Goal: Transaction & Acquisition: Purchase product/service

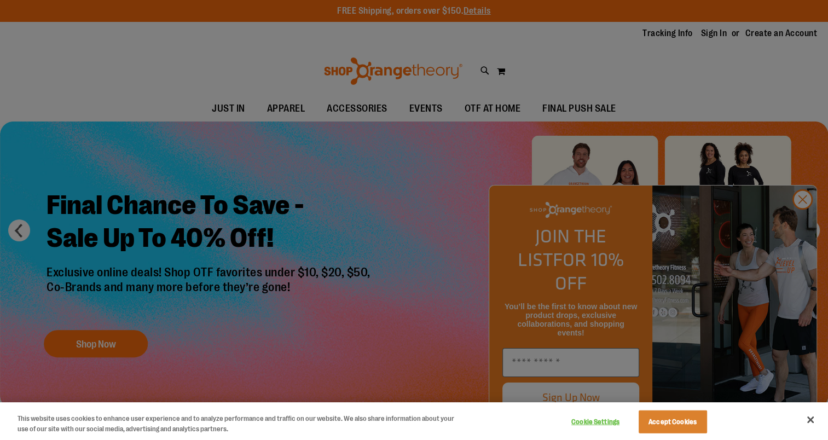
click at [803, 222] on div at bounding box center [414, 220] width 828 height 440
click at [811, 419] on button "Close" at bounding box center [811, 420] width 24 height 24
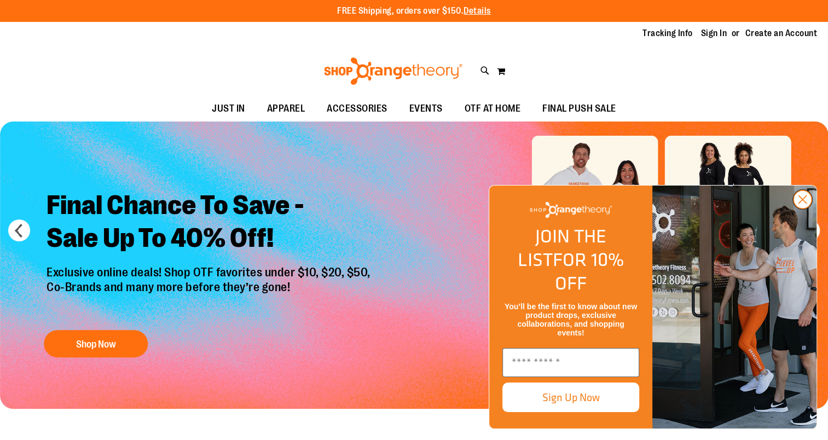
click at [801, 204] on icon "Close dialog" at bounding box center [803, 200] width 8 height 8
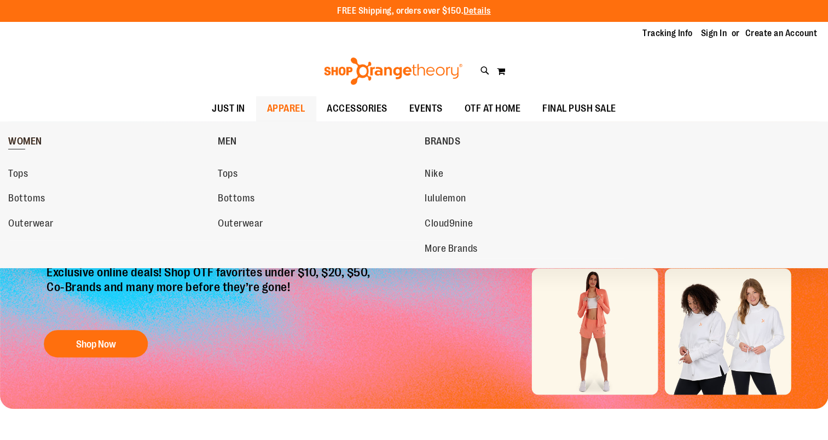
click at [33, 145] on span "WOMEN" at bounding box center [25, 143] width 34 height 14
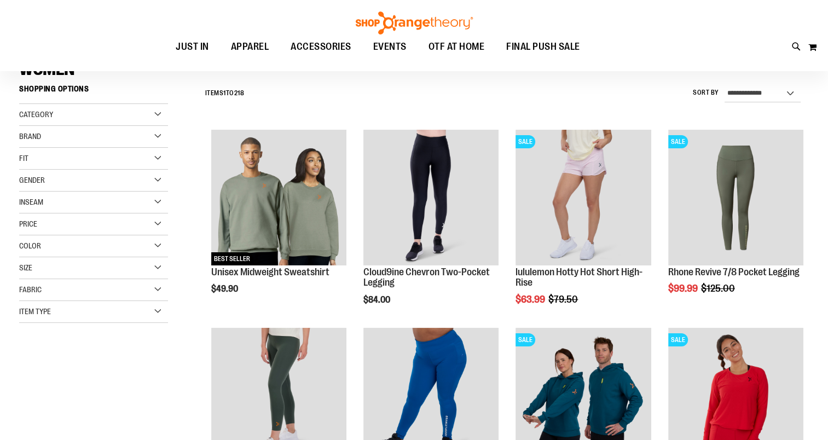
scroll to position [96, 0]
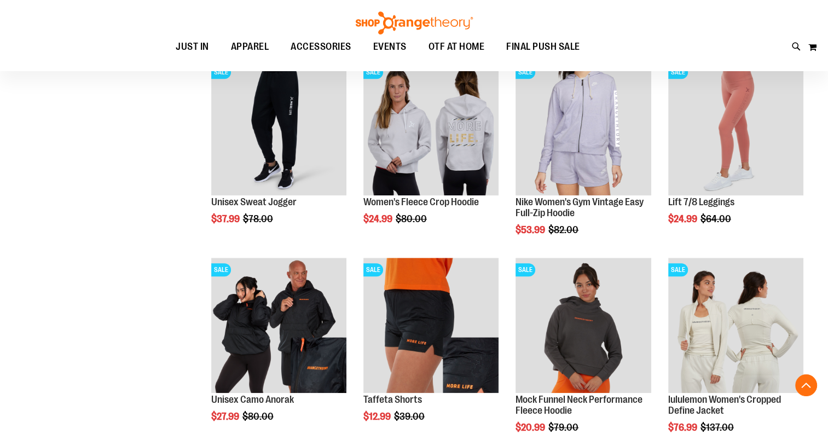
scroll to position [757, 0]
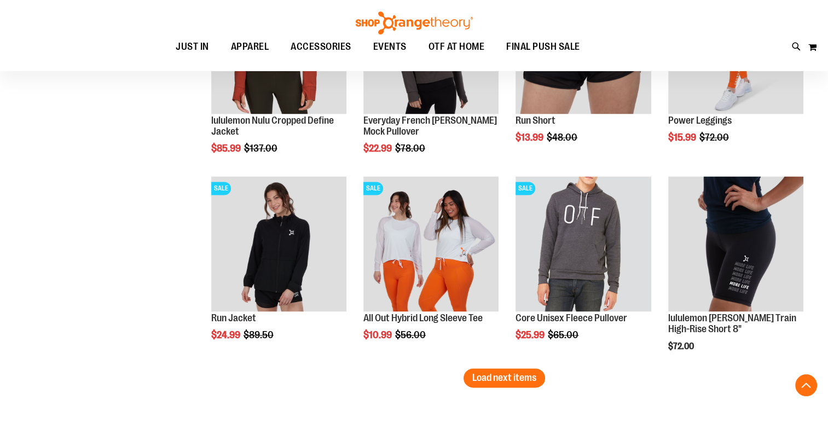
scroll to position [1628, 0]
